Goal: Information Seeking & Learning: Learn about a topic

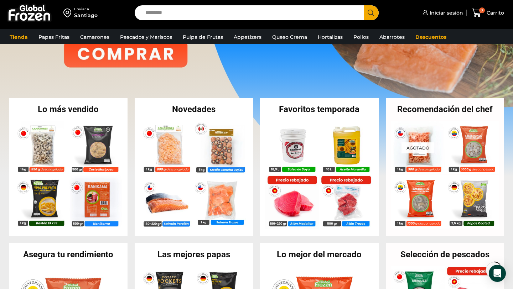
scroll to position [99, 0]
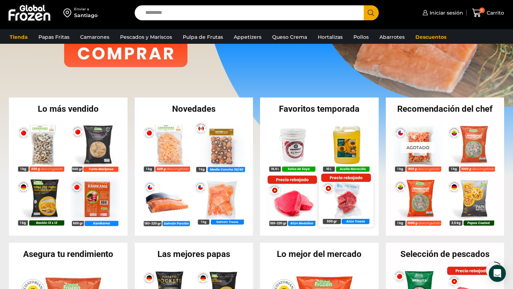
click at [344, 201] on img at bounding box center [346, 199] width 54 height 54
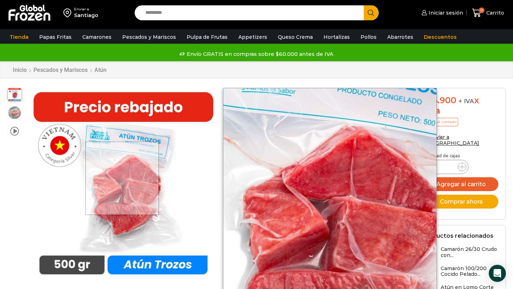
click at [123, 178] on div at bounding box center [121, 178] width 73 height 73
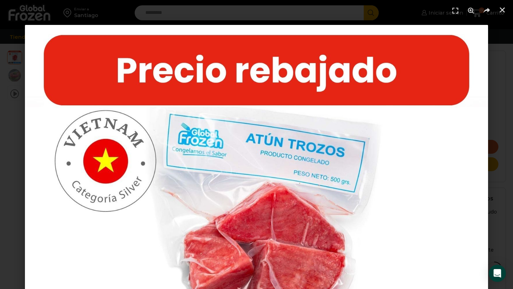
scroll to position [120, 0]
click at [504, 7] on use "Cerrar (Esc)" at bounding box center [502, 9] width 5 height 5
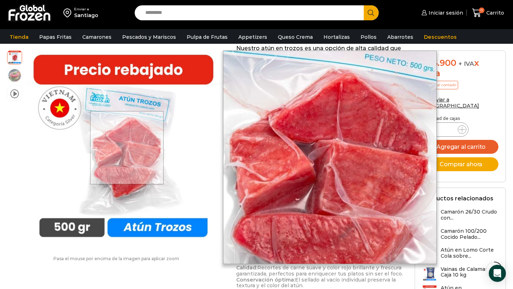
click at [127, 147] on div at bounding box center [126, 147] width 73 height 73
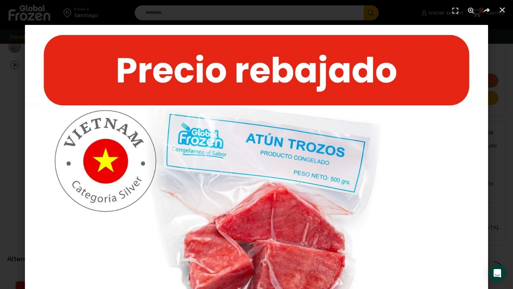
scroll to position [307, 0]
click at [504, 9] on icon "Cerrar (Esc)" at bounding box center [502, 9] width 7 height 7
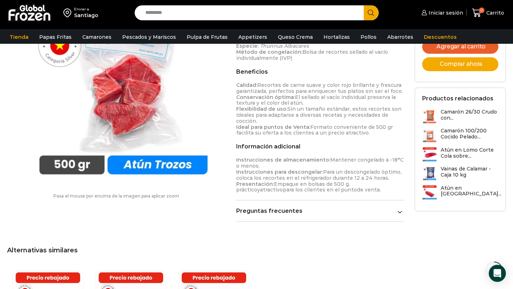
scroll to position [281, 0]
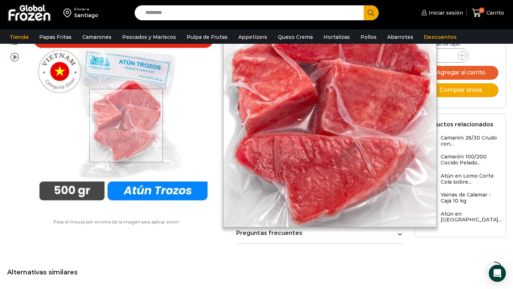
click at [126, 126] on div at bounding box center [125, 125] width 73 height 73
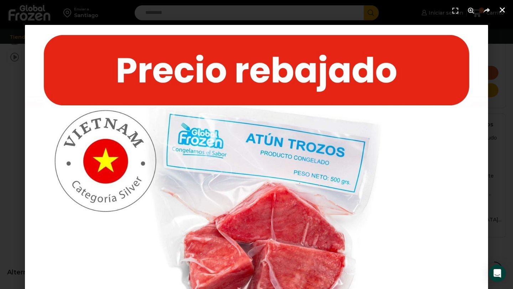
click at [503, 10] on icon "Cerrar (Esc)" at bounding box center [502, 9] width 7 height 7
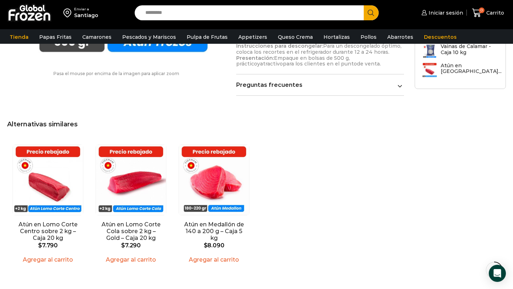
scroll to position [429, 0]
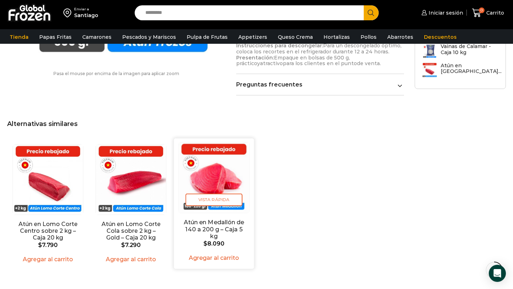
click at [213, 163] on img "3 / 3" at bounding box center [213, 177] width 71 height 71
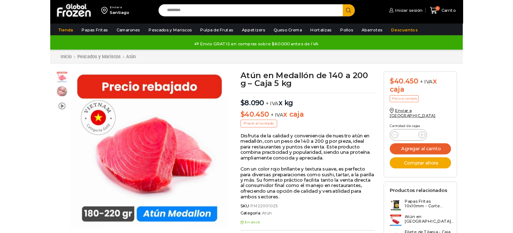
scroll to position [0, 0]
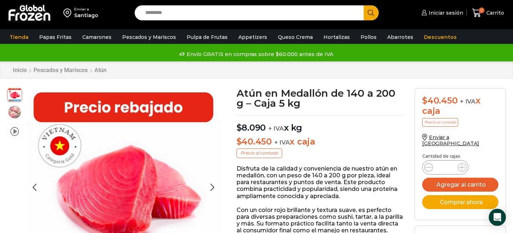
click at [13, 109] on img at bounding box center [14, 112] width 14 height 14
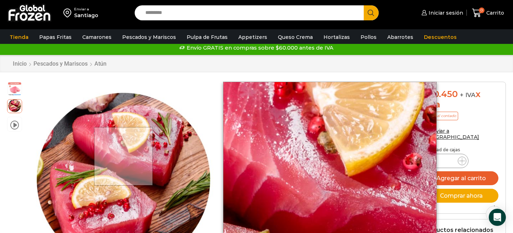
scroll to position [10, 0]
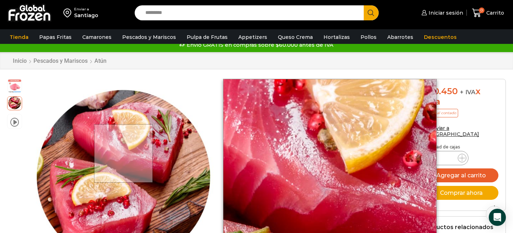
click at [124, 162] on div at bounding box center [123, 153] width 59 height 59
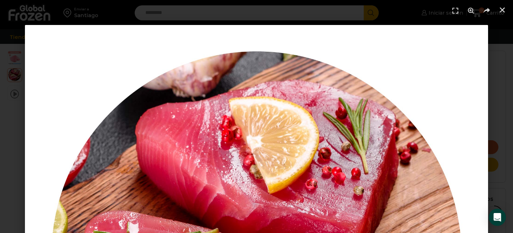
scroll to position [164, 0]
click at [502, 11] on icon "Cerrar (Esc)" at bounding box center [502, 9] width 7 height 7
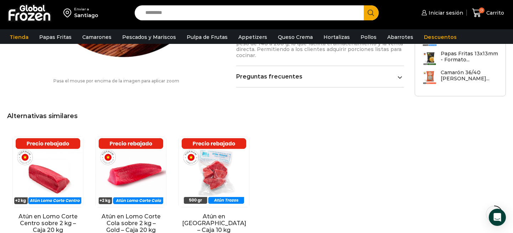
scroll to position [492, 0]
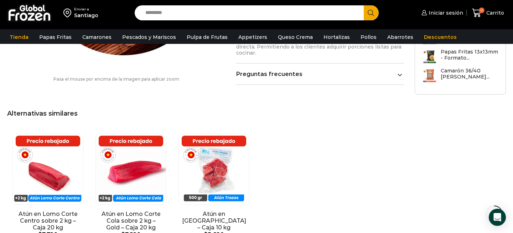
click at [218, 159] on img "3 / 3" at bounding box center [214, 169] width 70 height 70
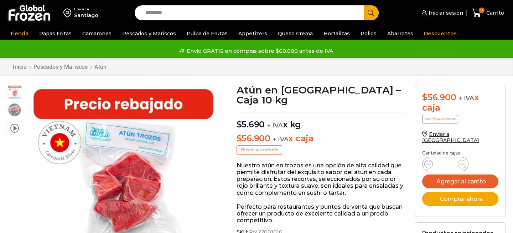
scroll to position [0, 0]
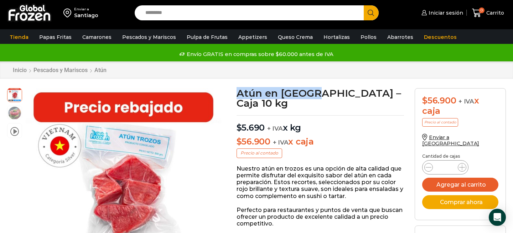
drag, startPoint x: 237, startPoint y: 93, endPoint x: 314, endPoint y: 93, distance: 76.6
click at [314, 94] on h1 "Atún en [GEOGRAPHIC_DATA] – Caja 10 kg" at bounding box center [320, 98] width 168 height 20
copy h1 "Atún en Trozos"
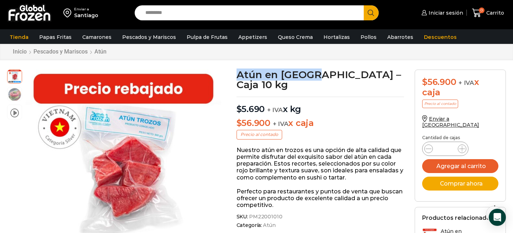
scroll to position [16, 0]
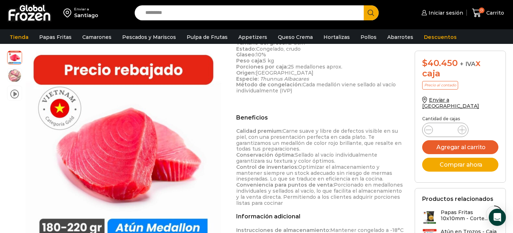
scroll to position [213, 0]
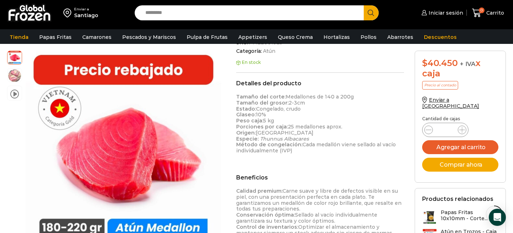
drag, startPoint x: 358, startPoint y: 97, endPoint x: 314, endPoint y: 97, distance: 43.8
click at [314, 97] on p "Tamaño [PERSON_NAME]: Medallones de 140 a 200g Tamaño del grosor: 2-3cm Estado:…" at bounding box center [320, 124] width 168 height 60
copy p "de 140 a 200g"
